Goal: Task Accomplishment & Management: Manage account settings

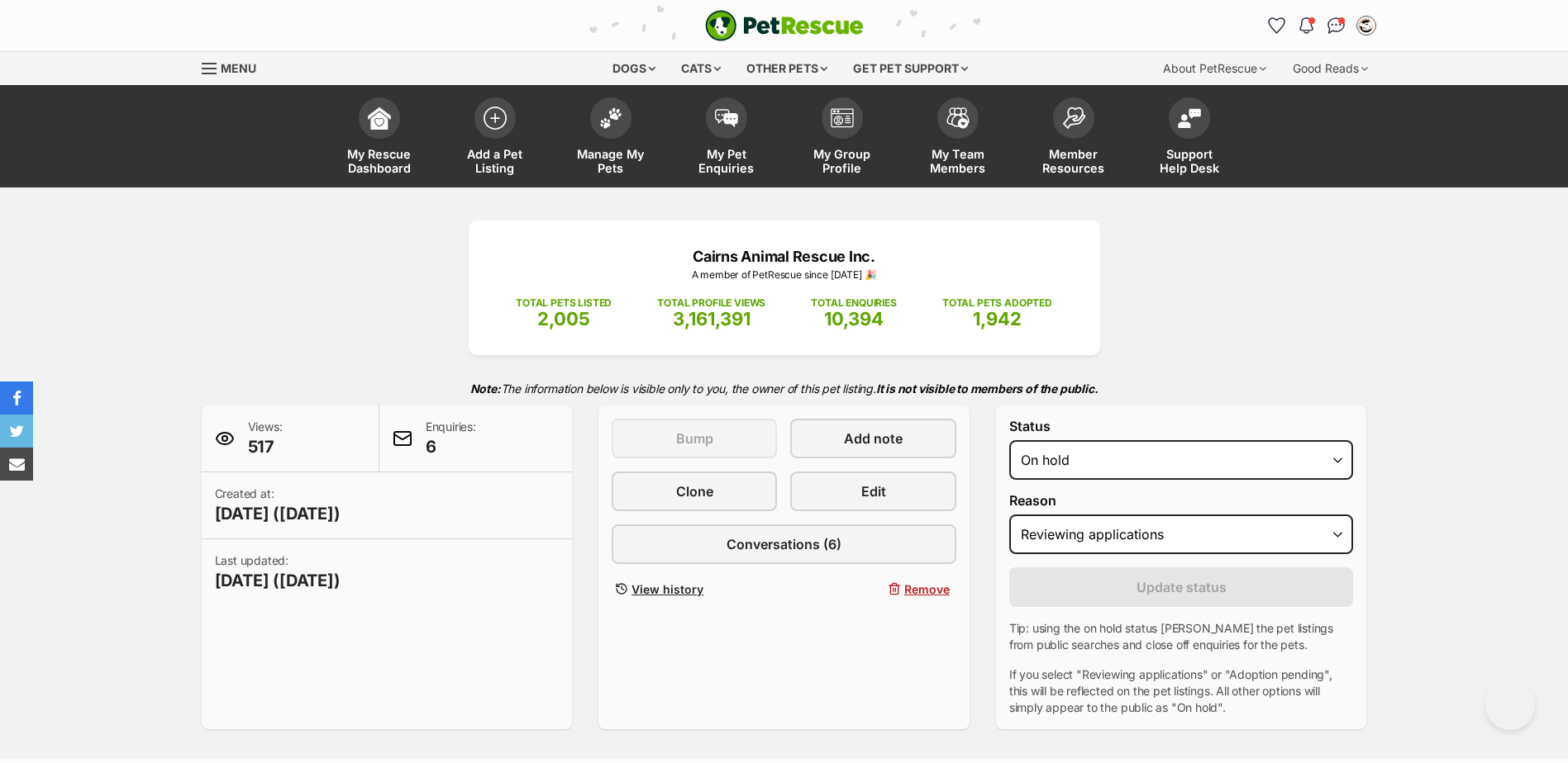
select select "on_hold"
select select "reviewing_applications"
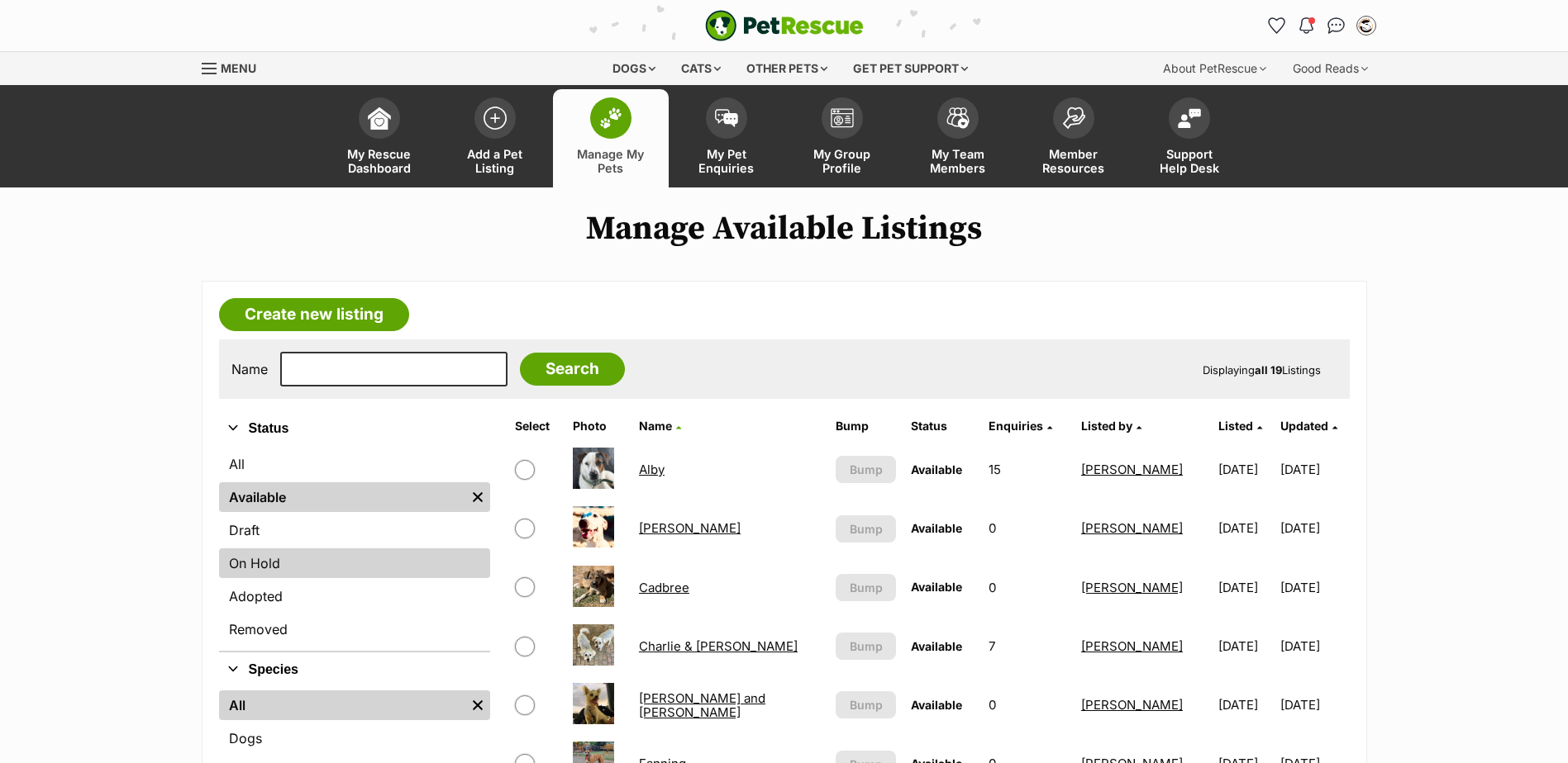
click at [257, 566] on link "On Hold" at bounding box center [354, 562] width 271 height 30
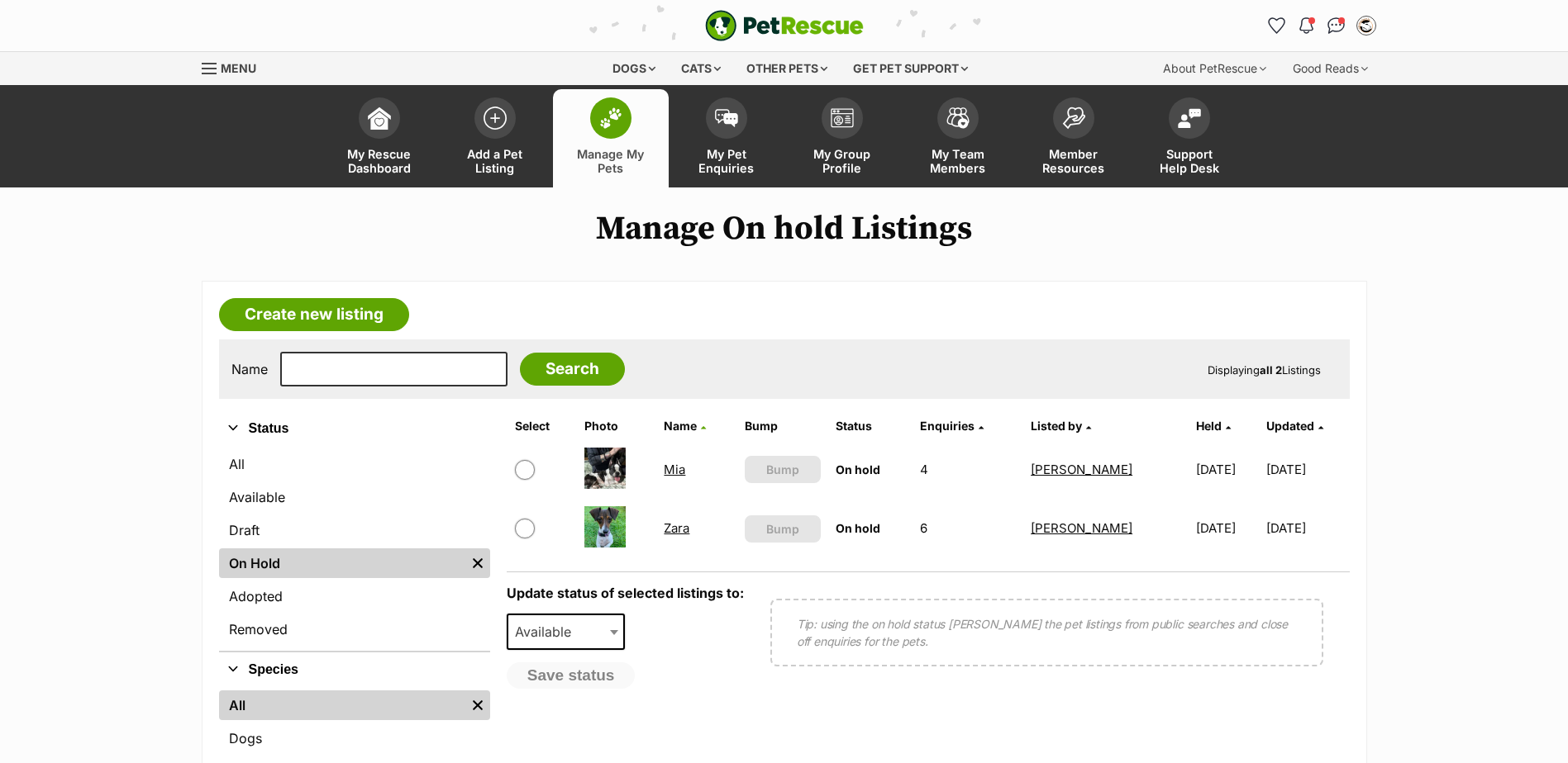
click at [672, 526] on link "Zara" at bounding box center [676, 528] width 26 height 15
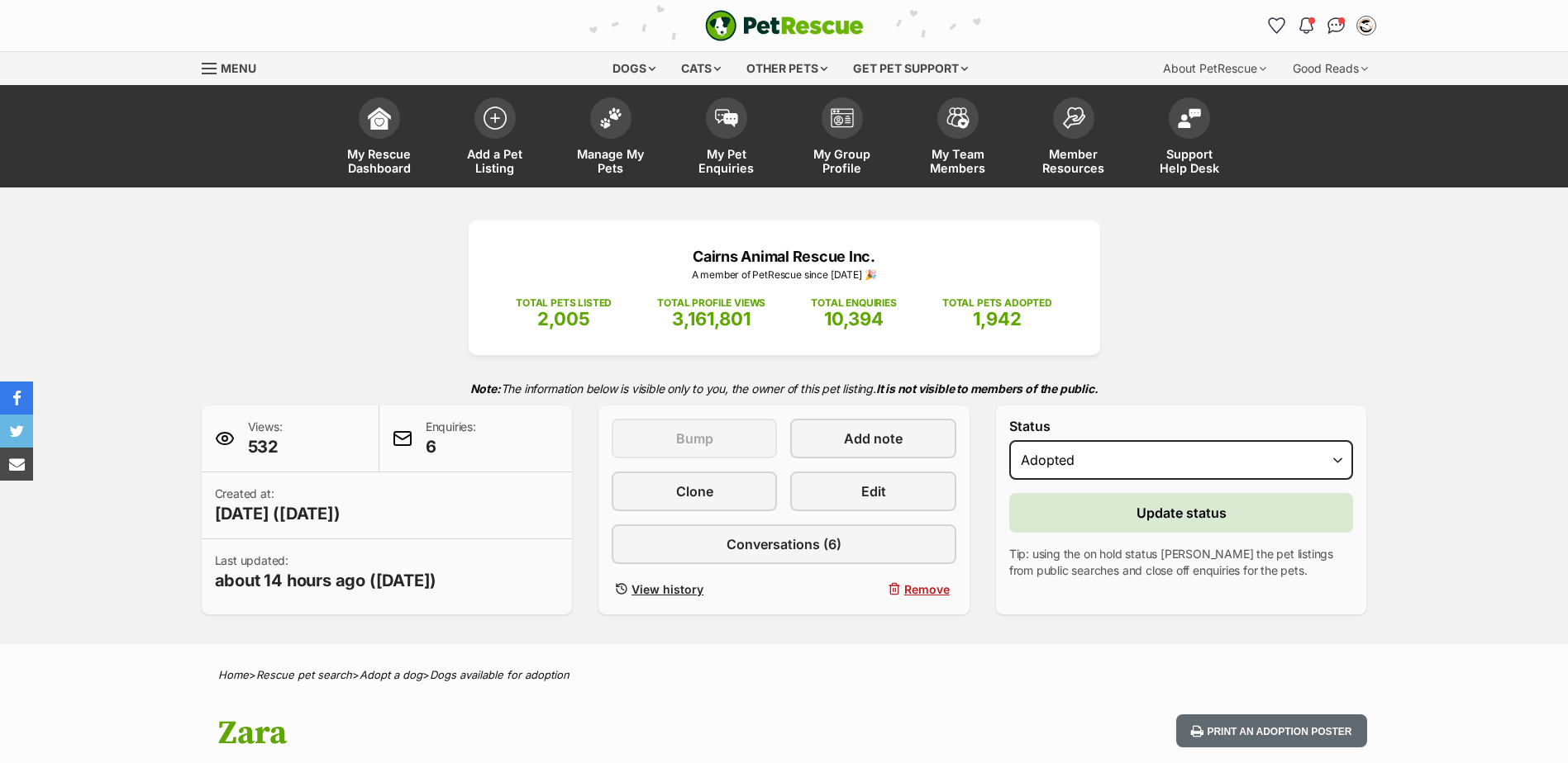
select select "rehomed"
click at [1134, 526] on button "Update status" at bounding box center [1181, 513] width 345 height 39
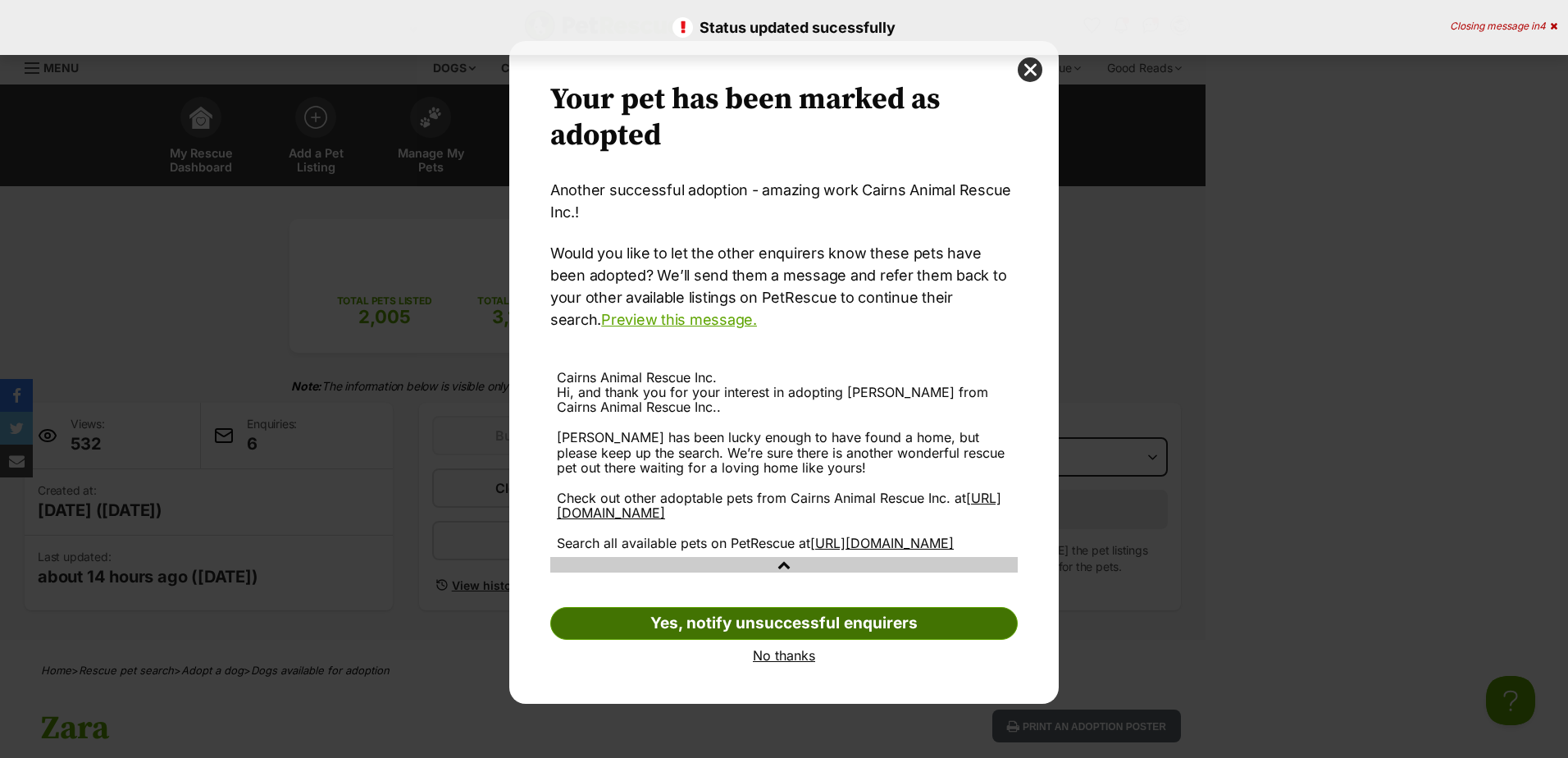
click at [791, 639] on link "Yes, notify unsuccessful enquirers" at bounding box center [784, 624] width 468 height 32
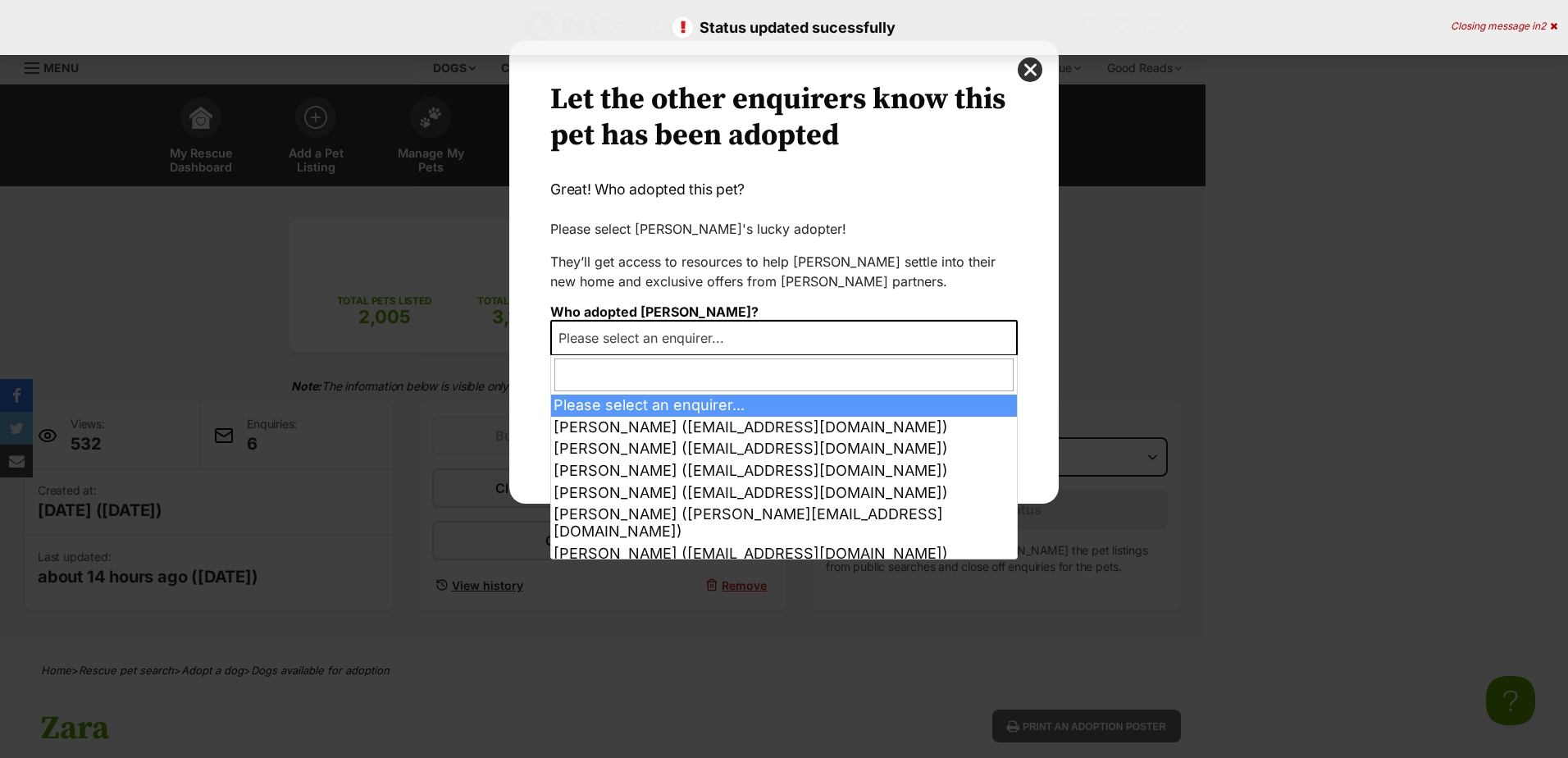
click at [707, 343] on span "Please select an enquirer..." at bounding box center [646, 338] width 189 height 23
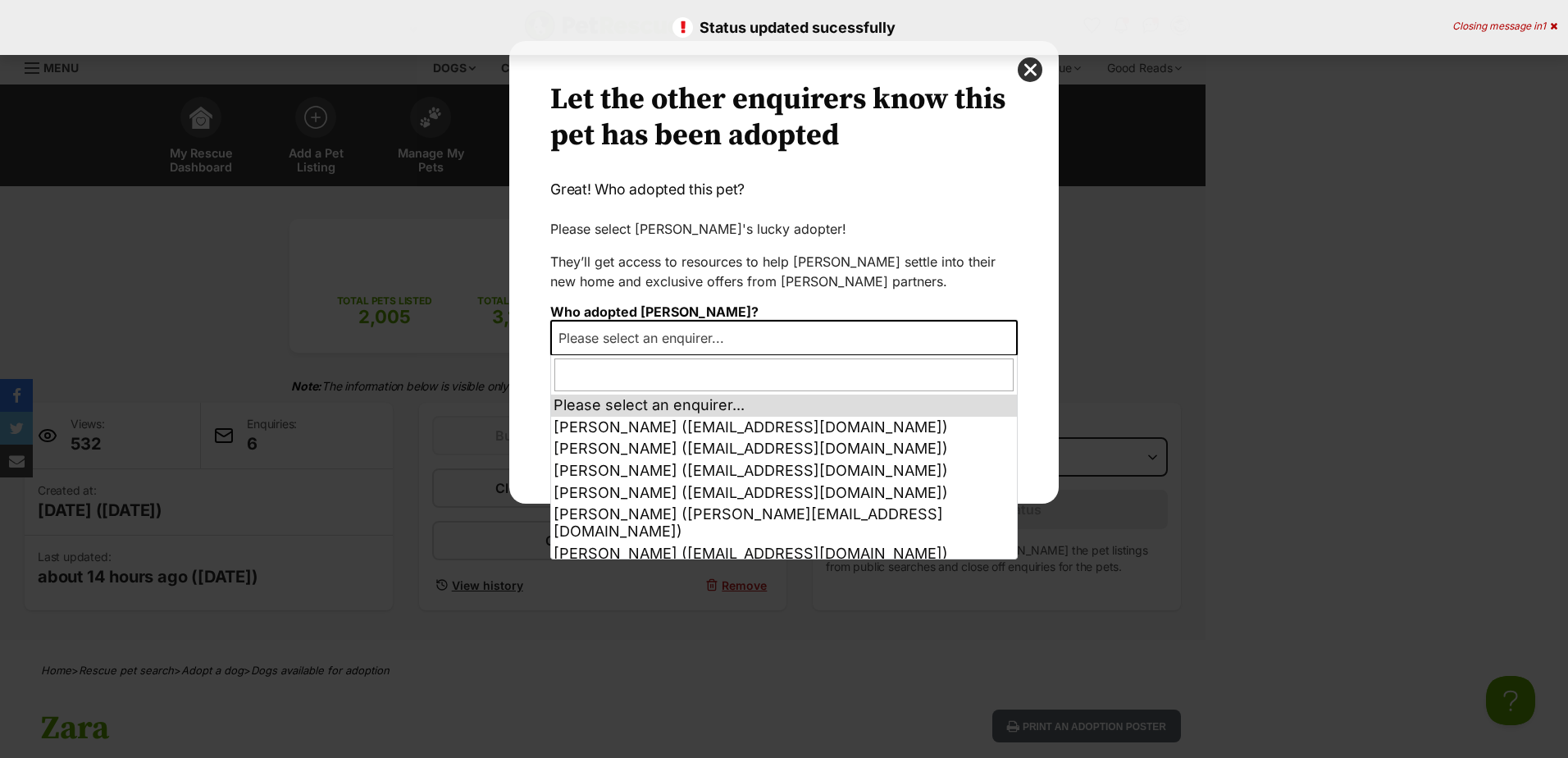
click at [713, 561] on div "Your pet has been marked as adopted Another successful adoption - amazing work …" at bounding box center [784, 379] width 574 height 676
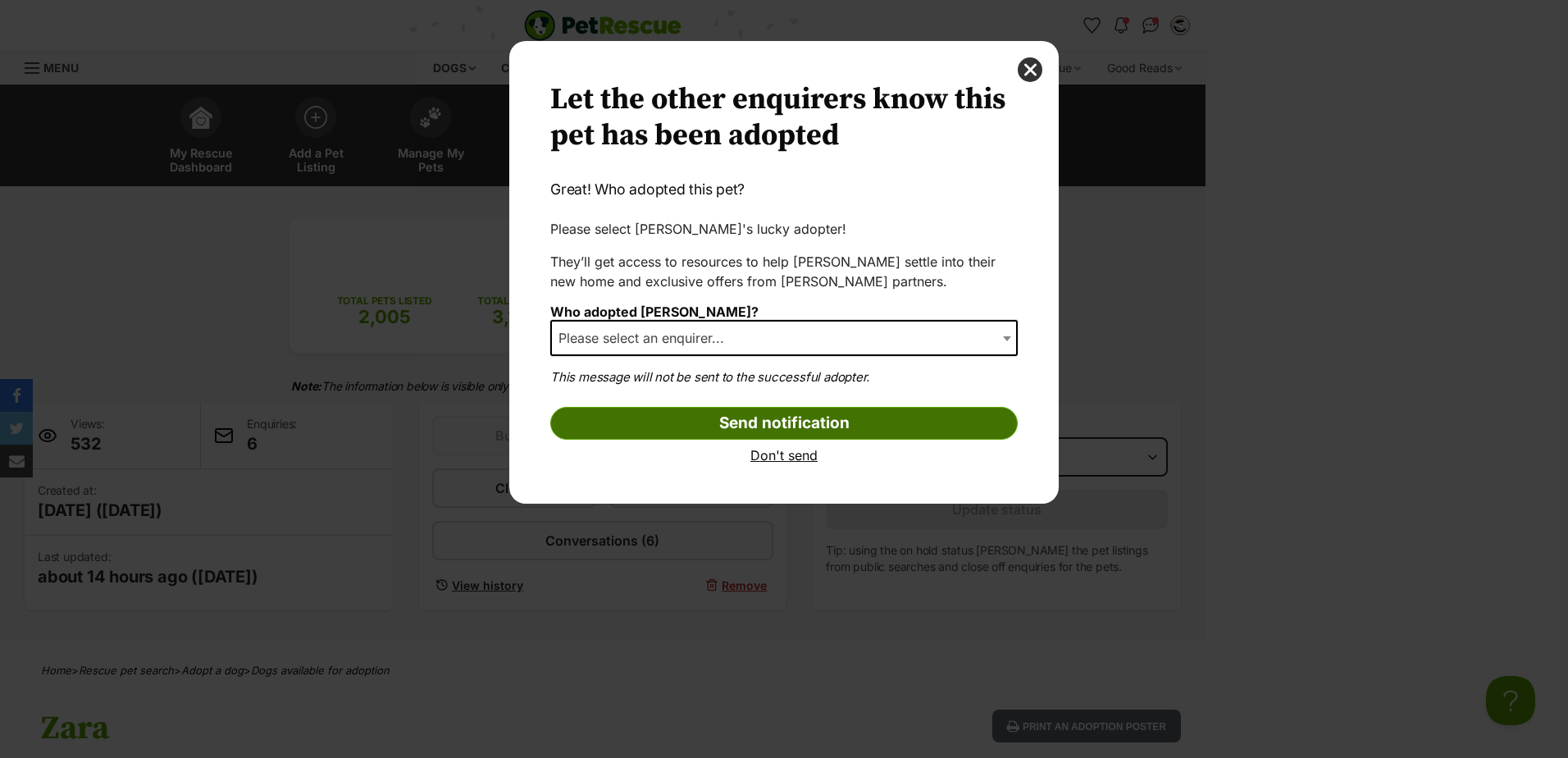
click at [818, 424] on input "Send notification" at bounding box center [784, 423] width 468 height 32
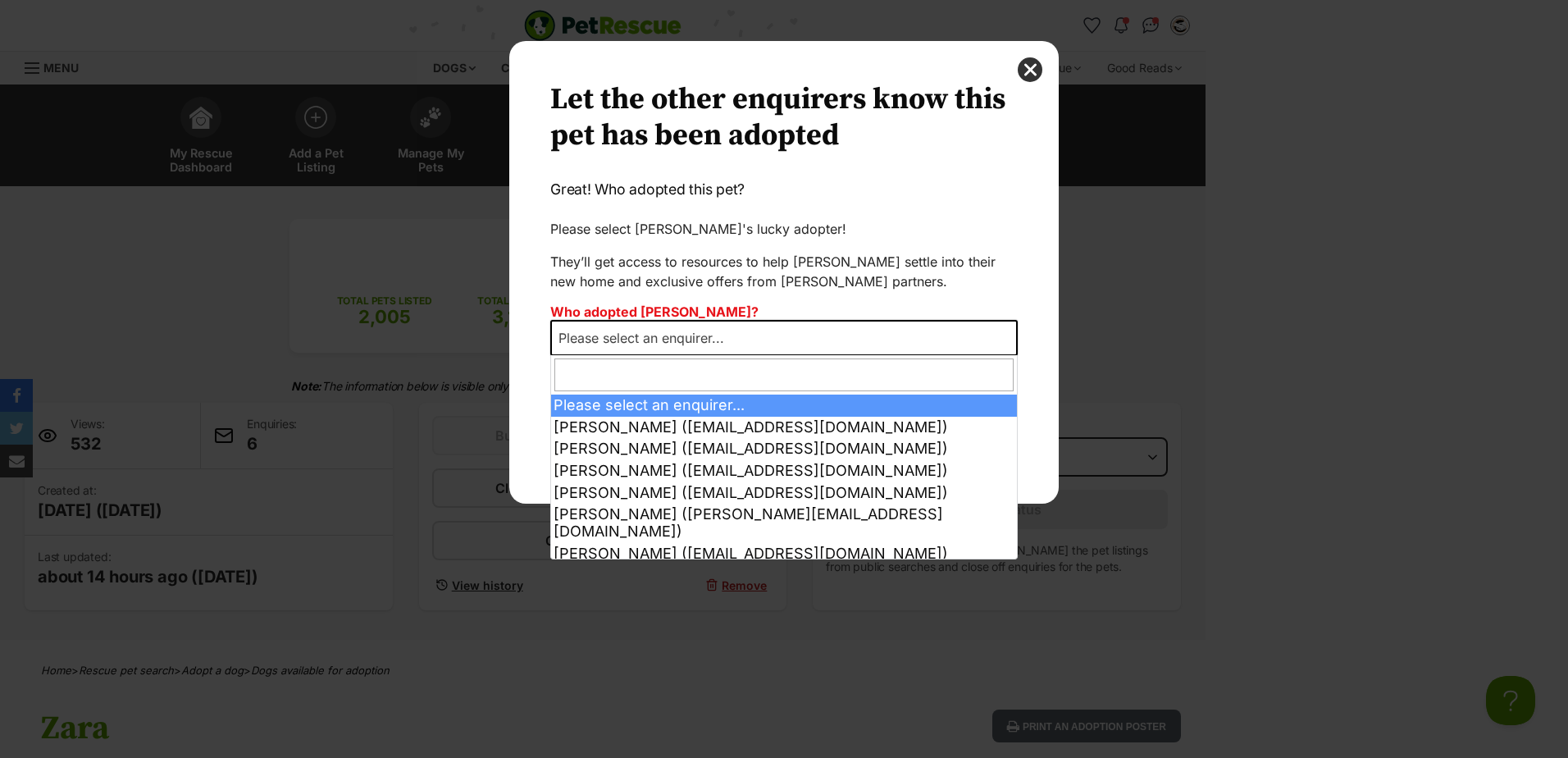
click at [741, 339] on span "Please select an enquirer..." at bounding box center [646, 338] width 189 height 23
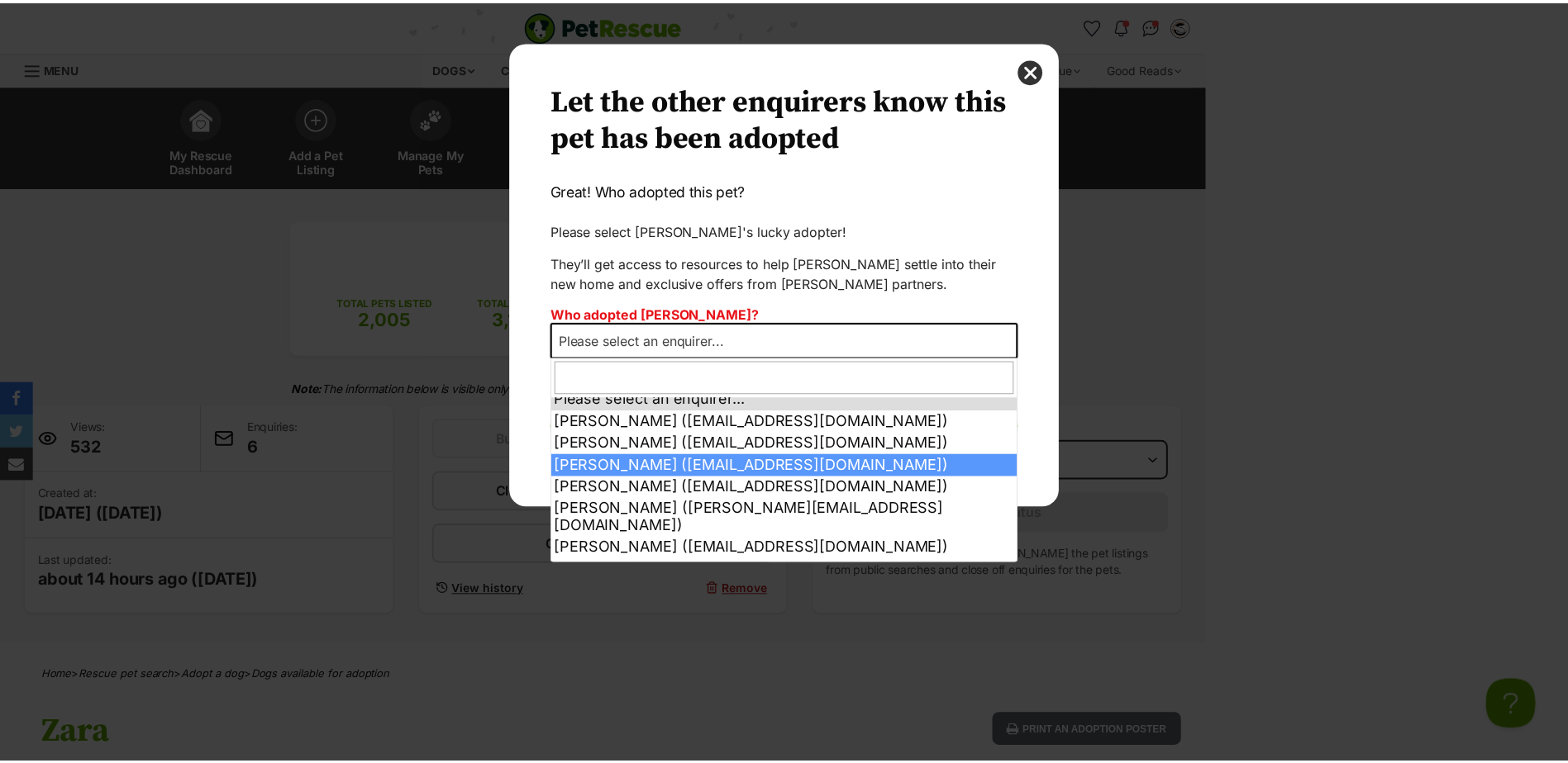
scroll to position [11, 0]
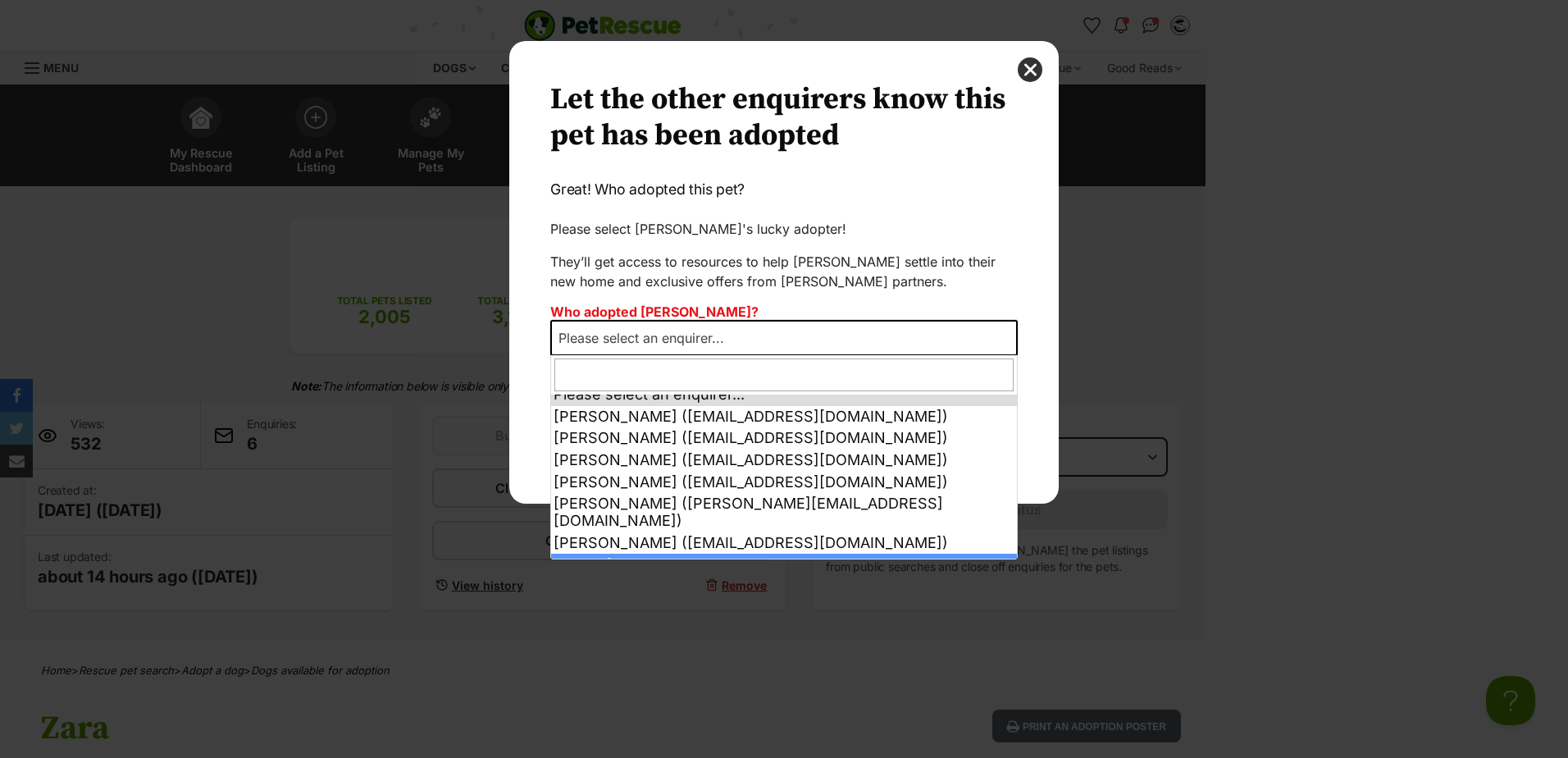
select select "other"
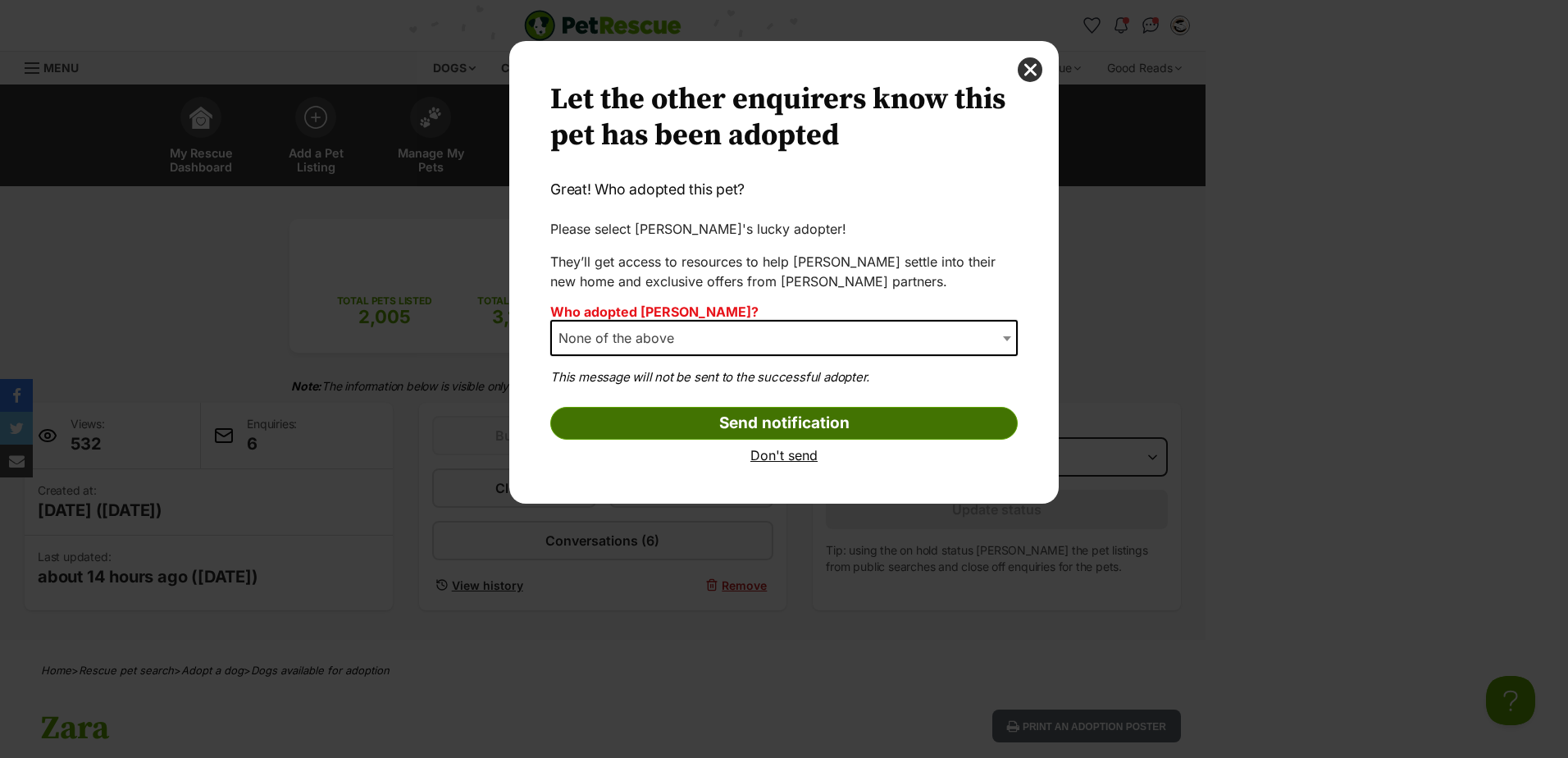
click at [779, 431] on input "Send notification" at bounding box center [784, 423] width 468 height 32
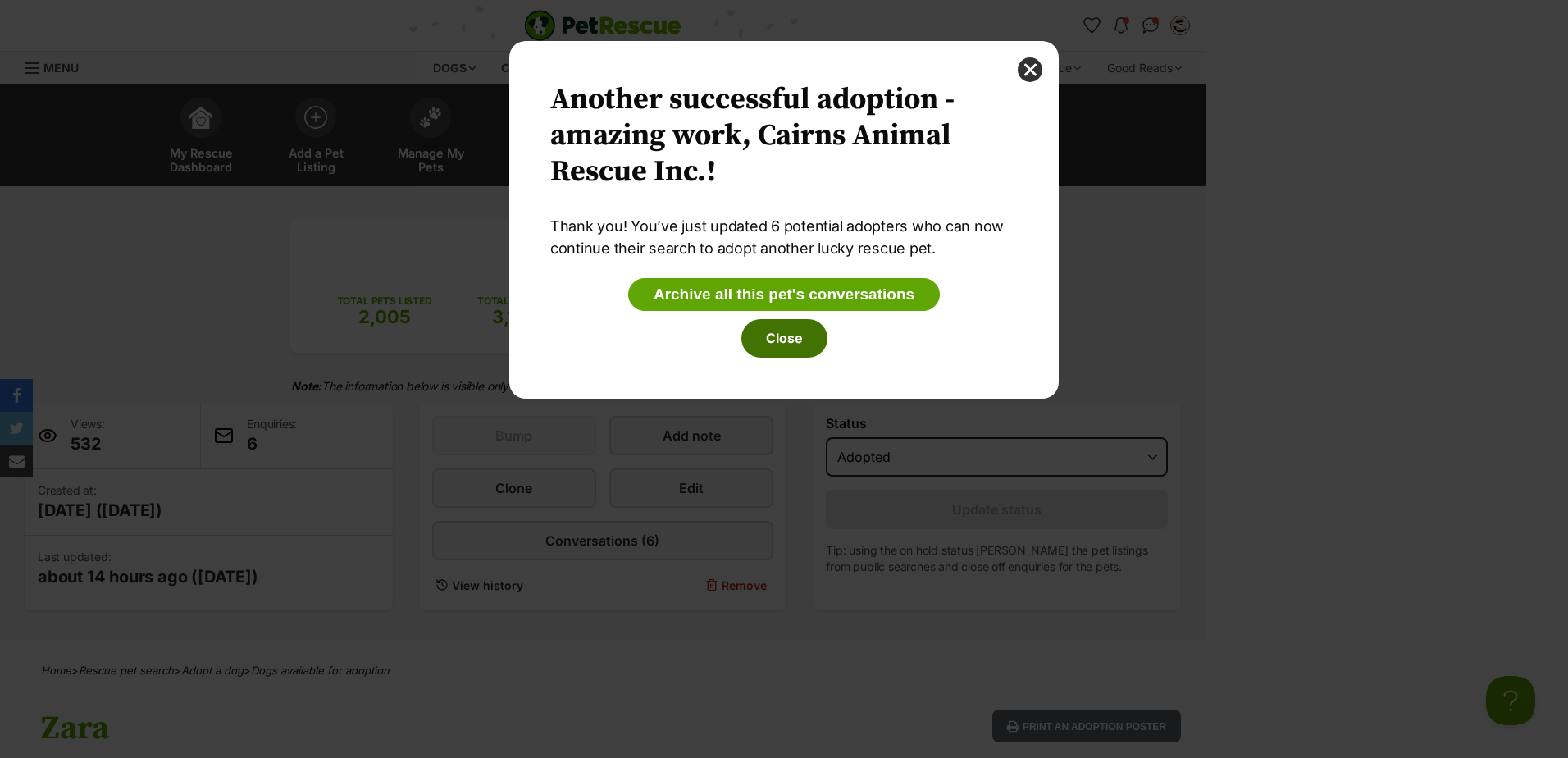
click at [794, 332] on button "Close" at bounding box center [784, 338] width 86 height 38
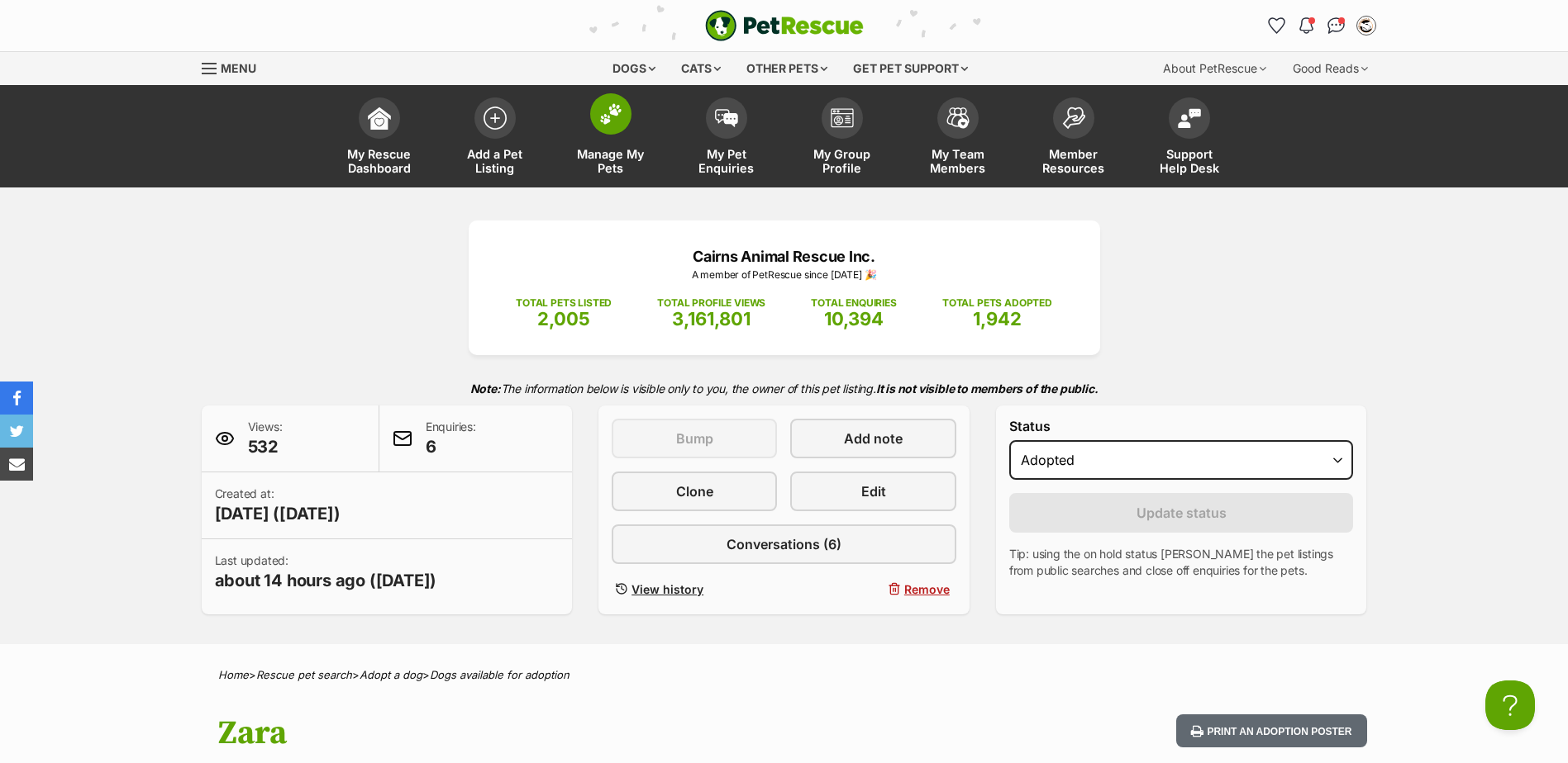
click at [593, 126] on span at bounding box center [610, 113] width 41 height 41
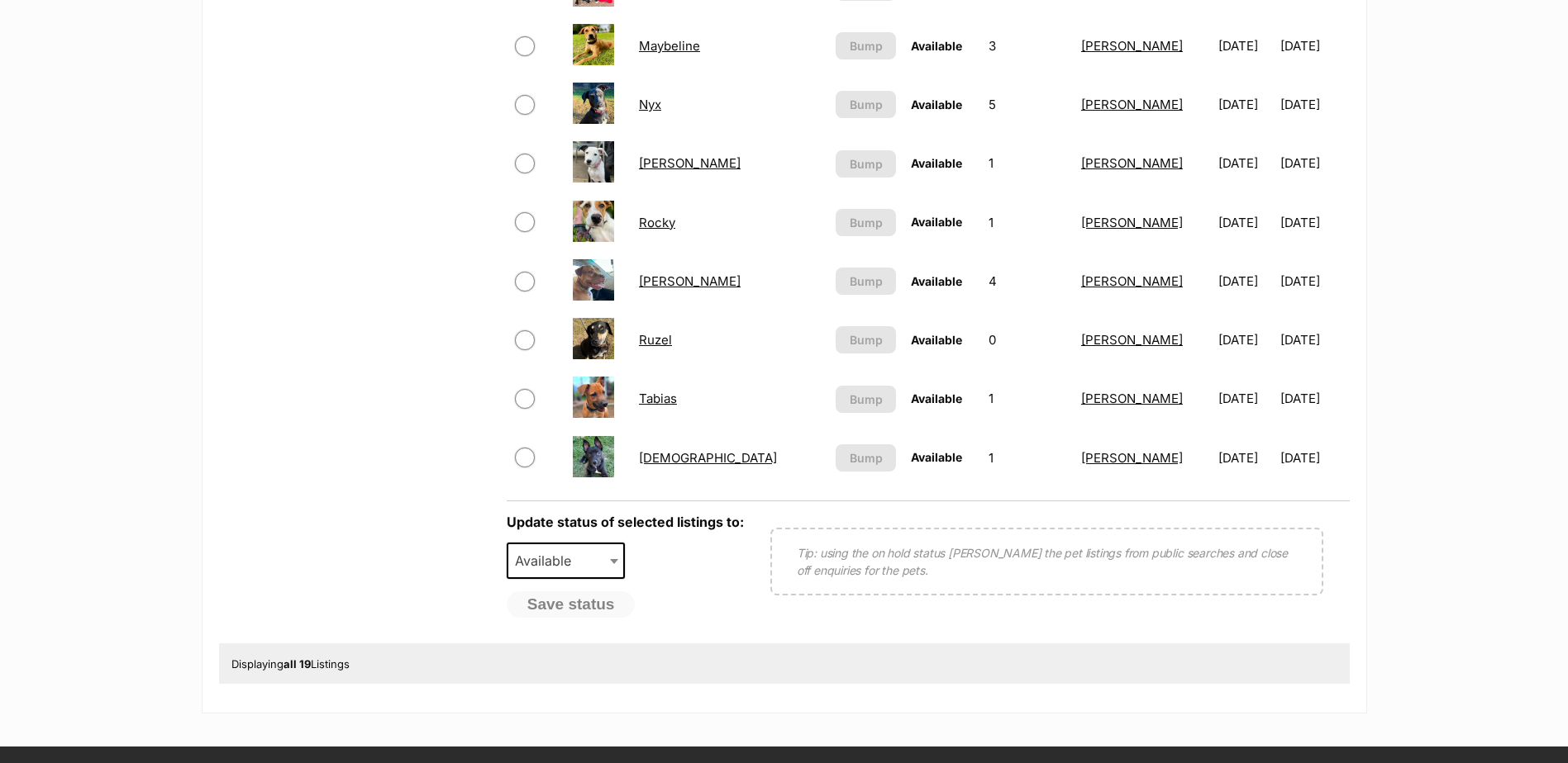
scroll to position [1074, 0]
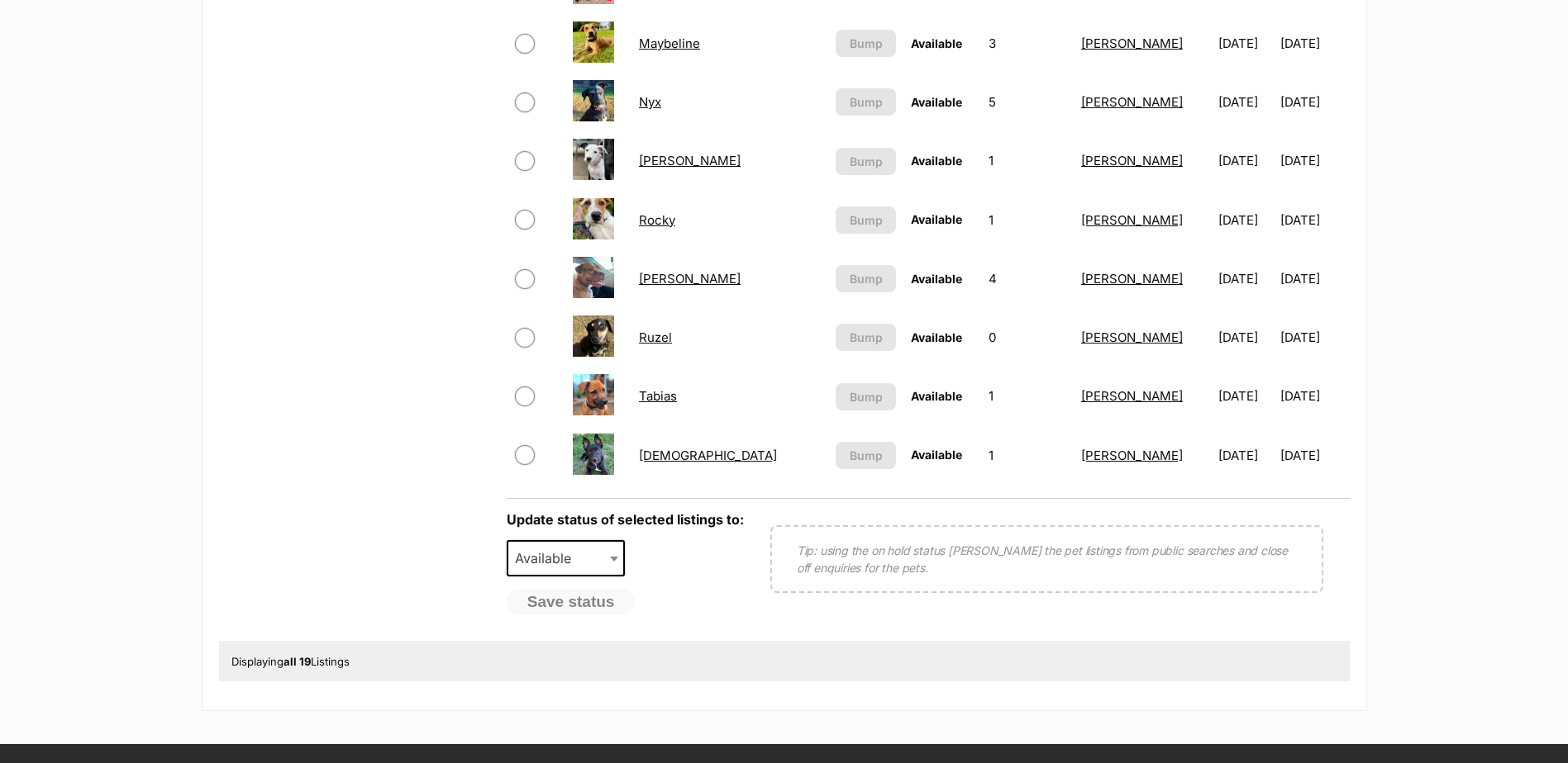
click at [669, 335] on link "Ruzel" at bounding box center [655, 337] width 33 height 15
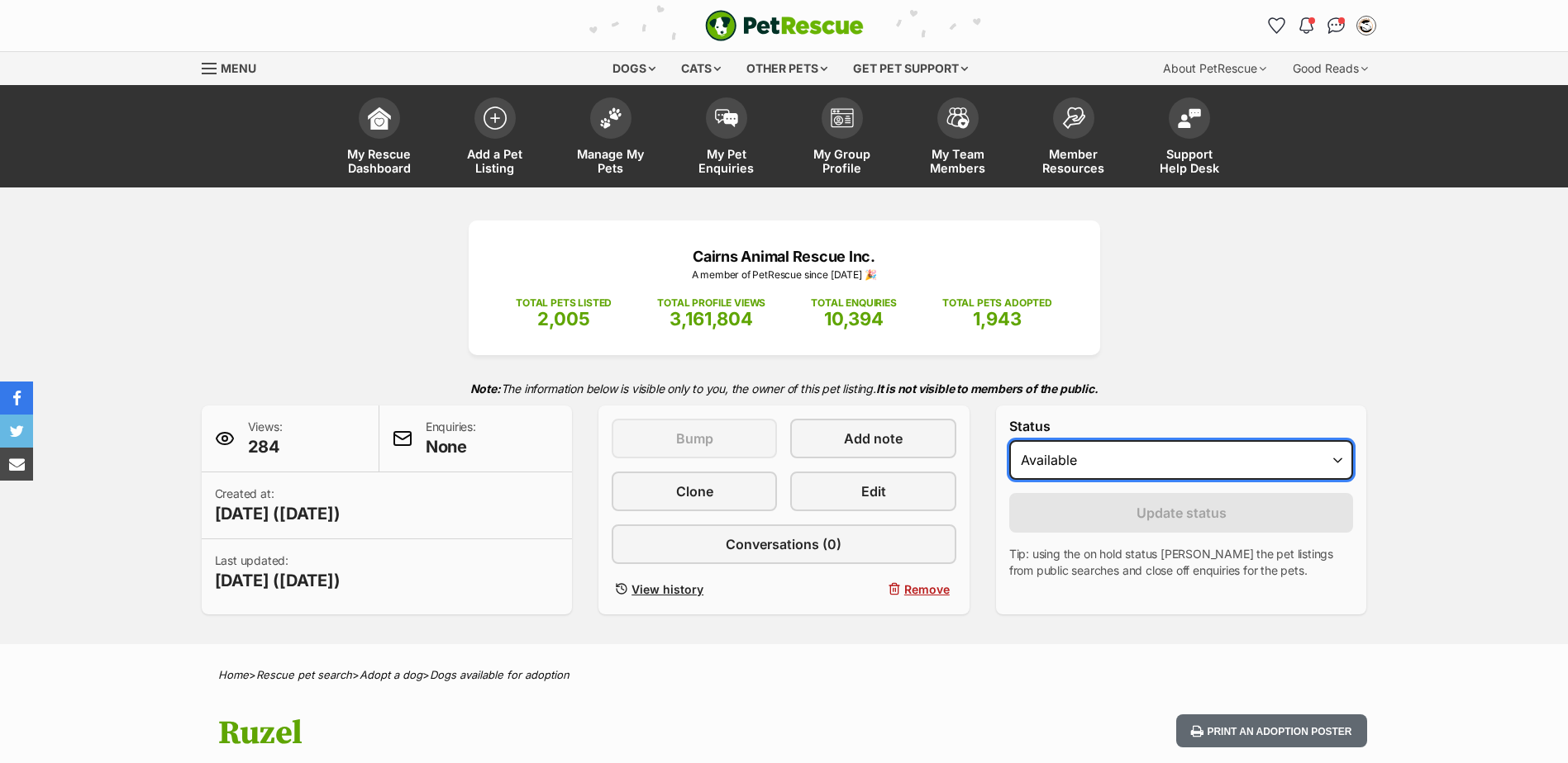
click at [1162, 447] on select "Draft Available On hold Adopted" at bounding box center [1181, 460] width 345 height 39
select select "rehomed"
click at [1009, 441] on select "Draft Available On hold Adopted" at bounding box center [1181, 460] width 345 height 39
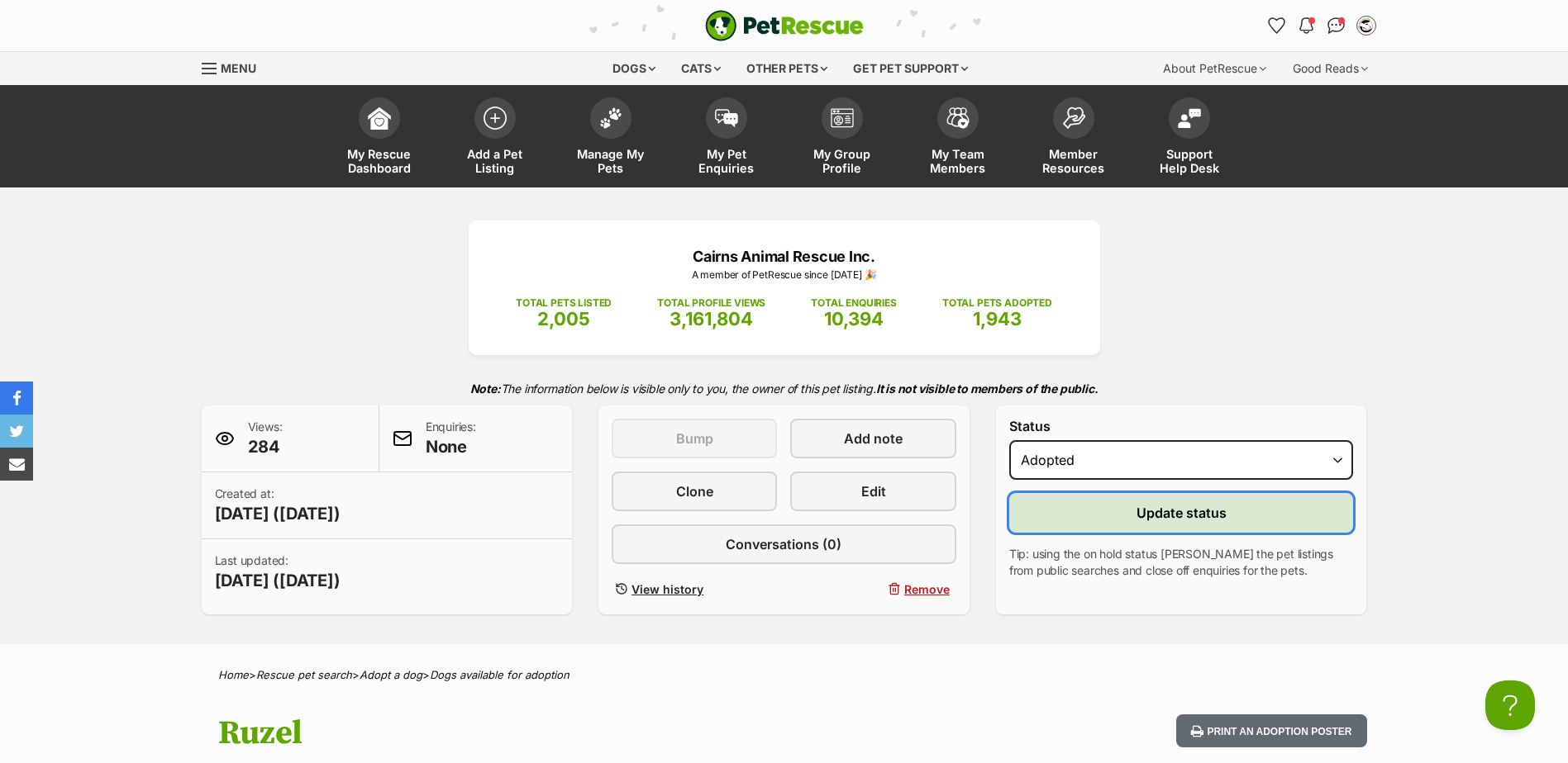
click at [1148, 521] on span "Update status" at bounding box center [1181, 513] width 90 height 20
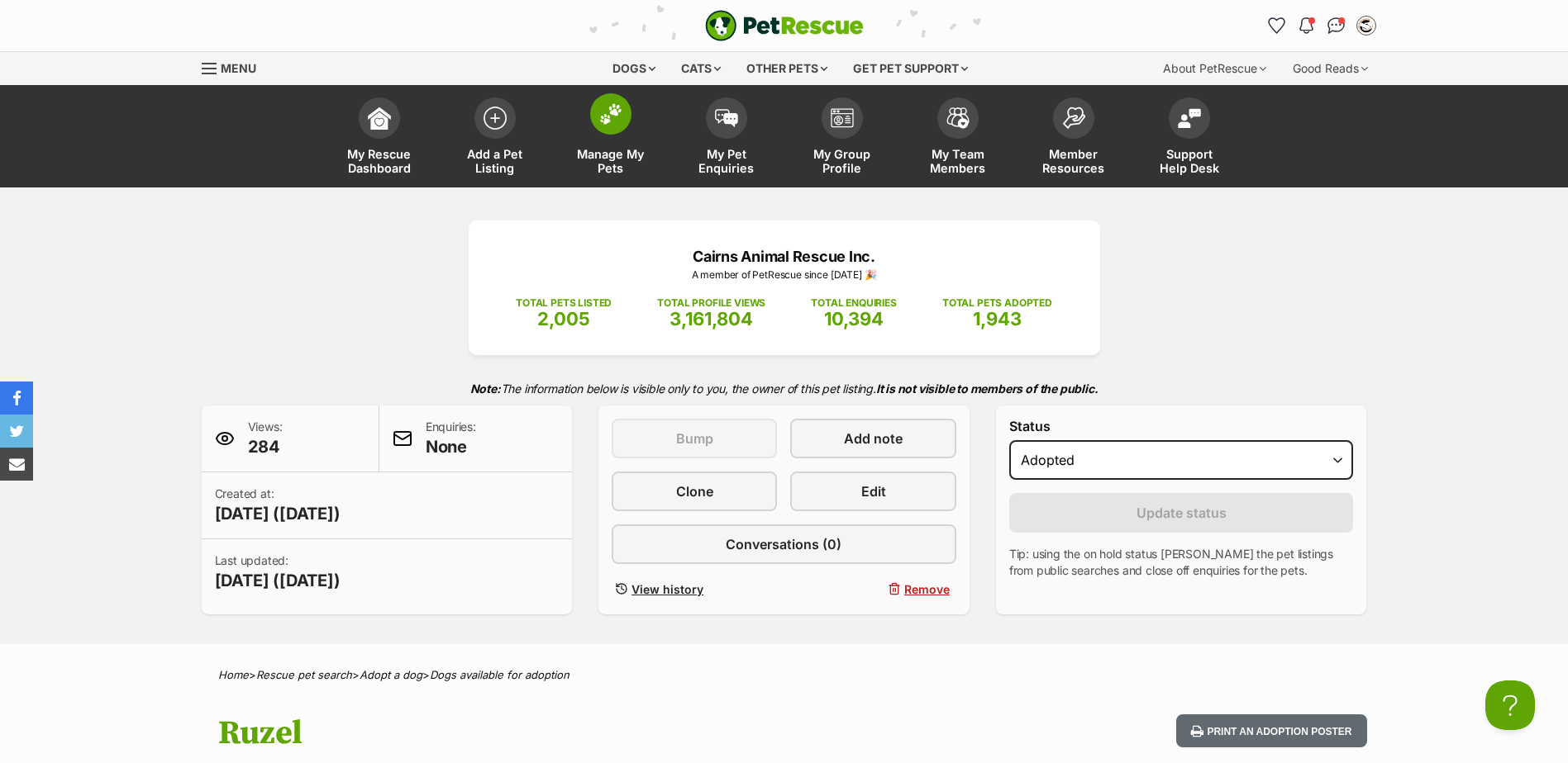
click at [603, 104] on img at bounding box center [611, 114] width 23 height 21
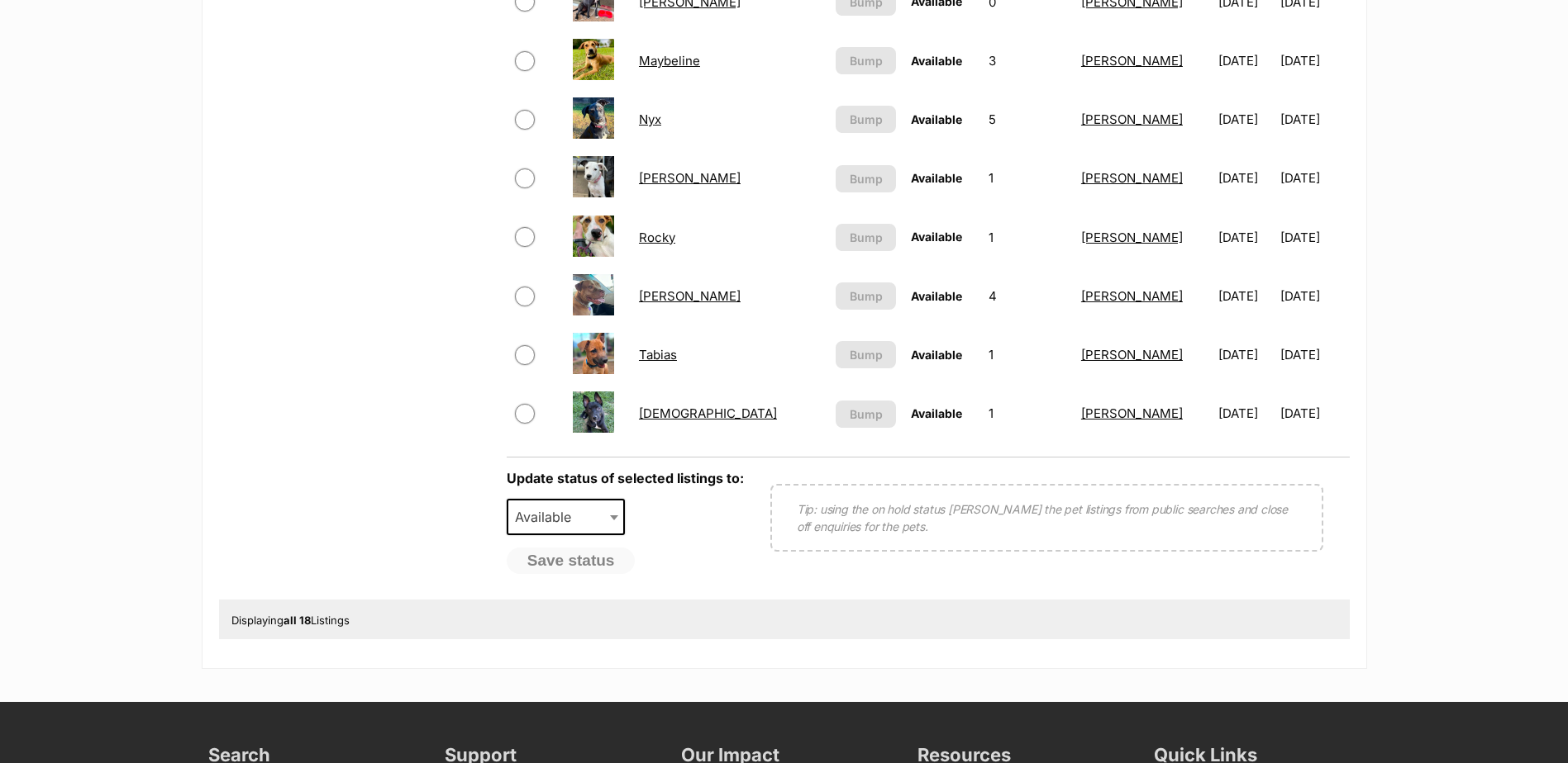
scroll to position [1074, 0]
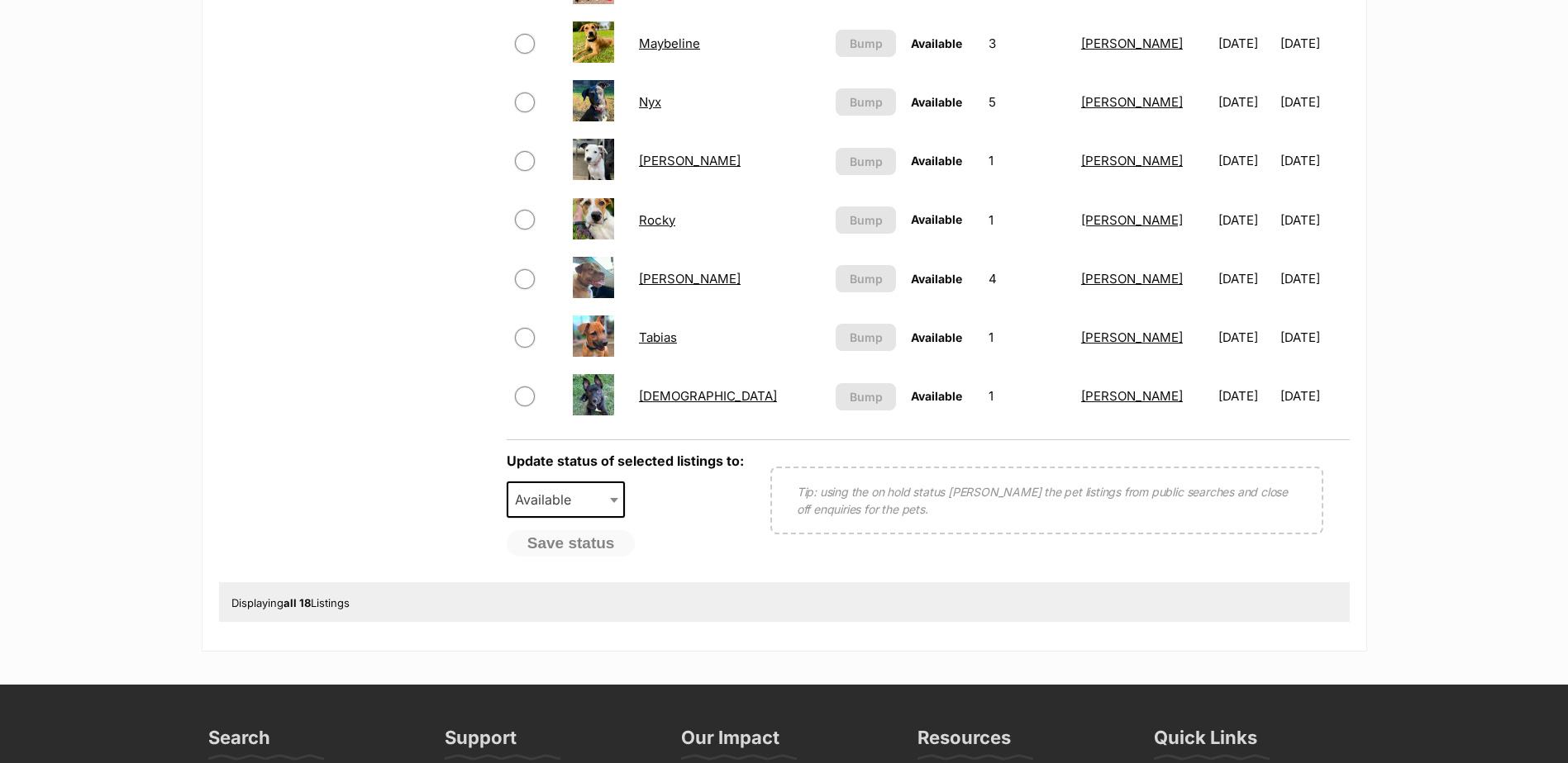
click at [665, 342] on link "Tabias" at bounding box center [658, 337] width 38 height 15
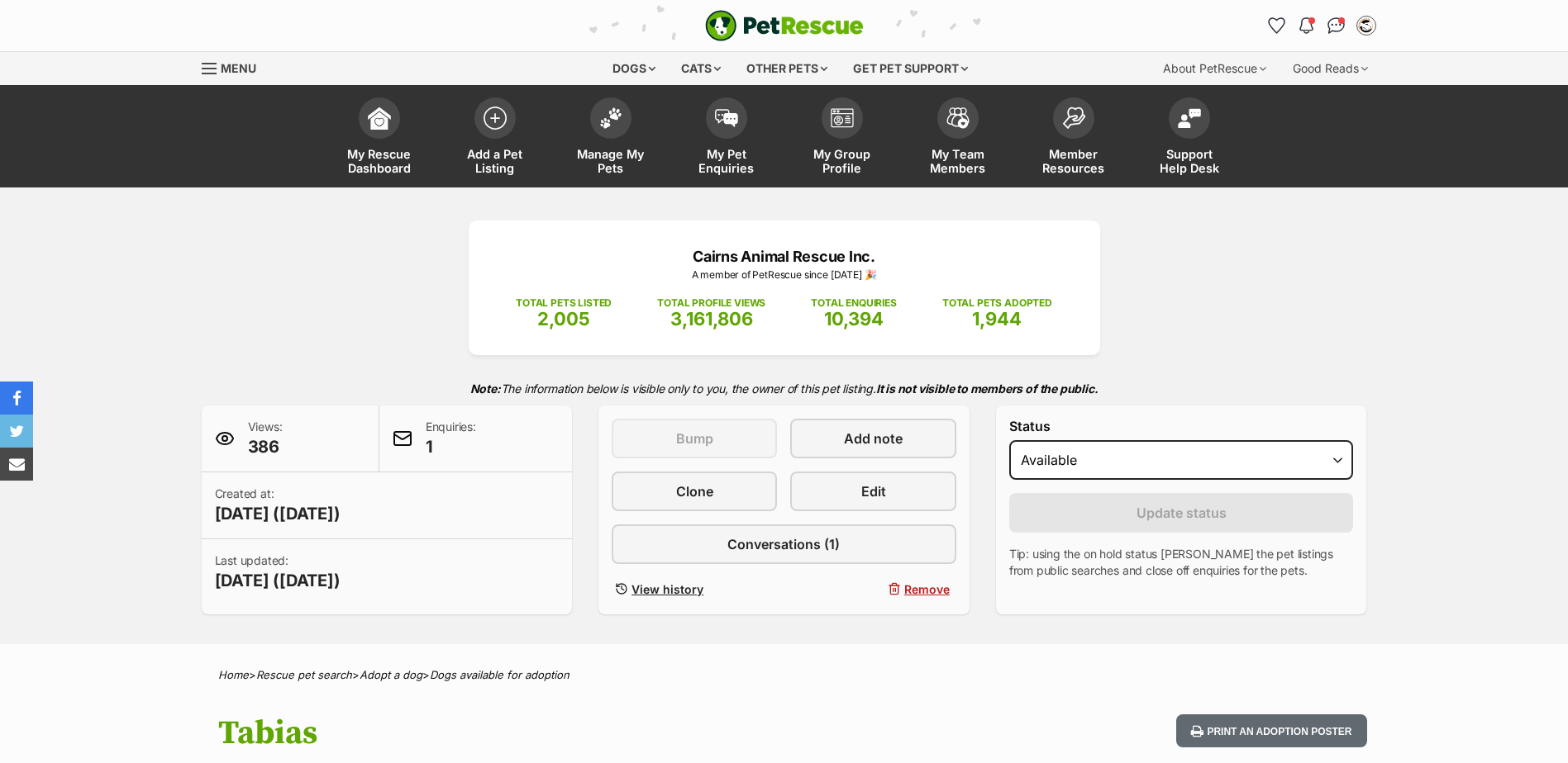
select select "rehomed"
click at [1009, 441] on select "Draft - not available as listing has enquires Available On hold Adopted" at bounding box center [1181, 460] width 345 height 39
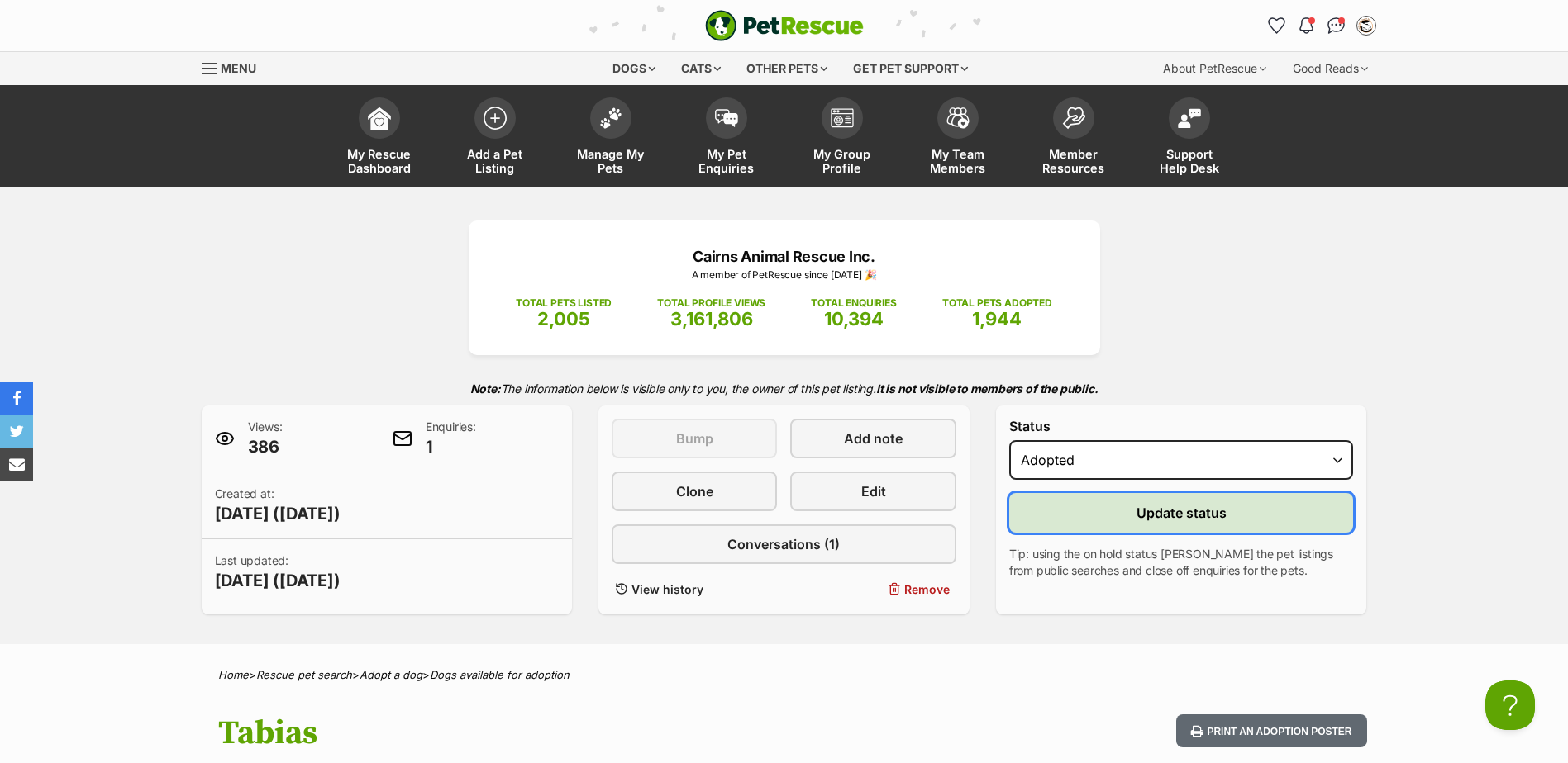
click at [1104, 524] on button "Update status" at bounding box center [1181, 513] width 345 height 39
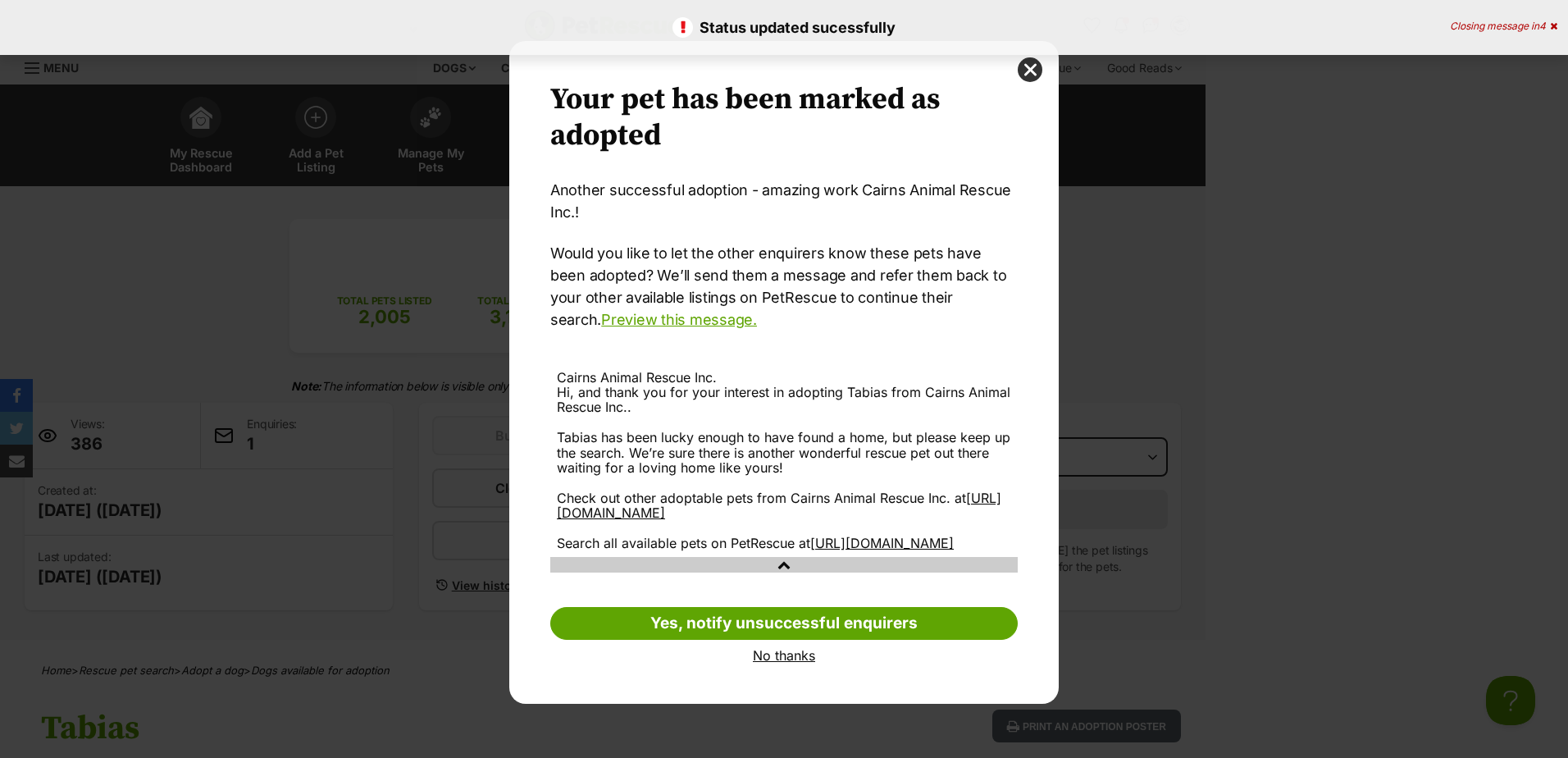
click at [804, 663] on link "No thanks" at bounding box center [784, 655] width 468 height 14
